Goal: Information Seeking & Learning: Check status

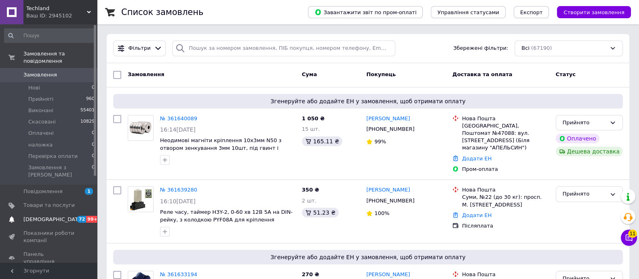
click at [78, 215] on span "72" at bounding box center [81, 218] width 9 height 7
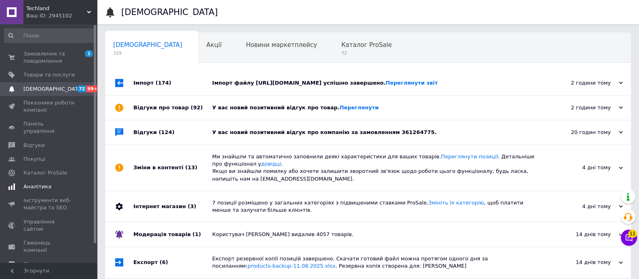
click at [37, 183] on span "Аналітика" at bounding box center [37, 186] width 28 height 7
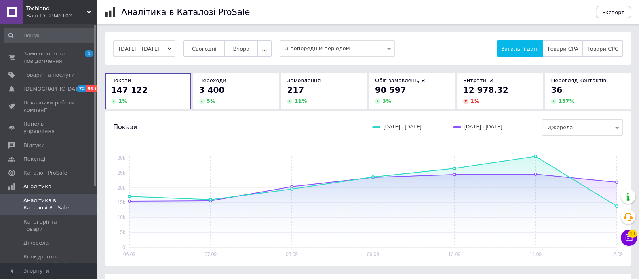
click at [175, 46] on button "[DATE] - [DATE]" at bounding box center [144, 48] width 62 height 16
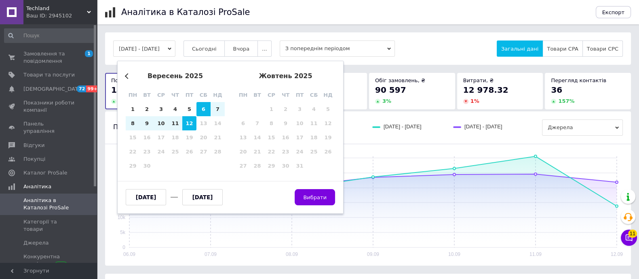
click at [125, 72] on div "Previous Month [DATE] пн вт ср чт пт сб нд 1 2 3 4 5 6 7 8 9 10 11 12 13 14 15 …" at bounding box center [230, 137] width 226 height 153
click at [127, 78] on button "Previous Month" at bounding box center [128, 76] width 6 height 6
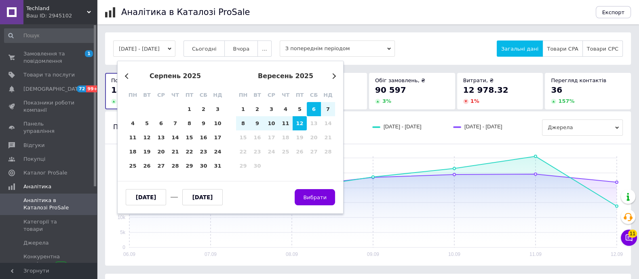
click at [127, 78] on button "Previous Month" at bounding box center [128, 76] width 6 height 6
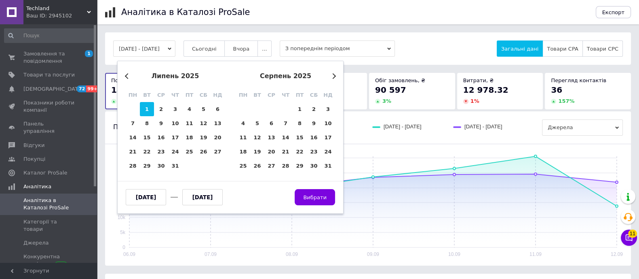
click at [147, 108] on div "1" at bounding box center [147, 109] width 14 height 14
type input "[DATE]"
click at [332, 79] on div "серпень 2025" at bounding box center [285, 75] width 99 height 7
click at [332, 75] on button "Next Month" at bounding box center [333, 76] width 6 height 6
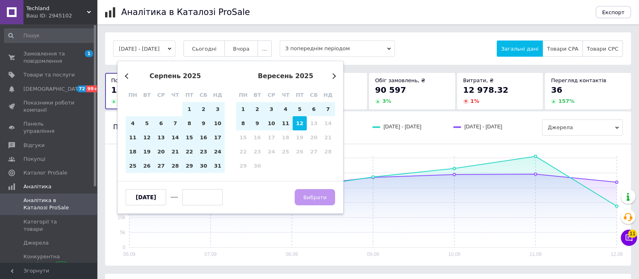
click at [301, 120] on div "12" at bounding box center [300, 123] width 14 height 14
type input "[DATE]"
click at [314, 200] on span "Вибрати" at bounding box center [314, 197] width 23 height 6
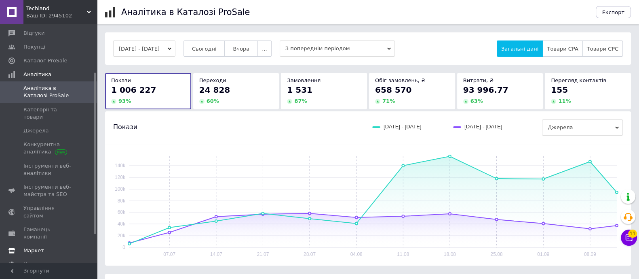
scroll to position [44, 0]
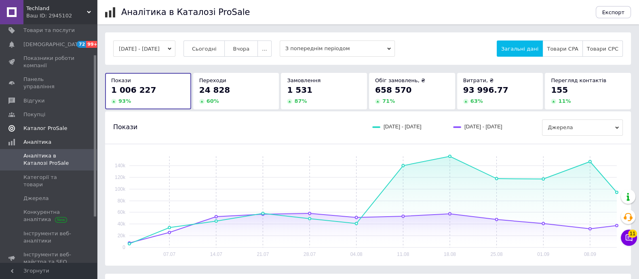
click at [54, 125] on span "Каталог ProSale" at bounding box center [45, 128] width 44 height 7
